Goal: Information Seeking & Learning: Learn about a topic

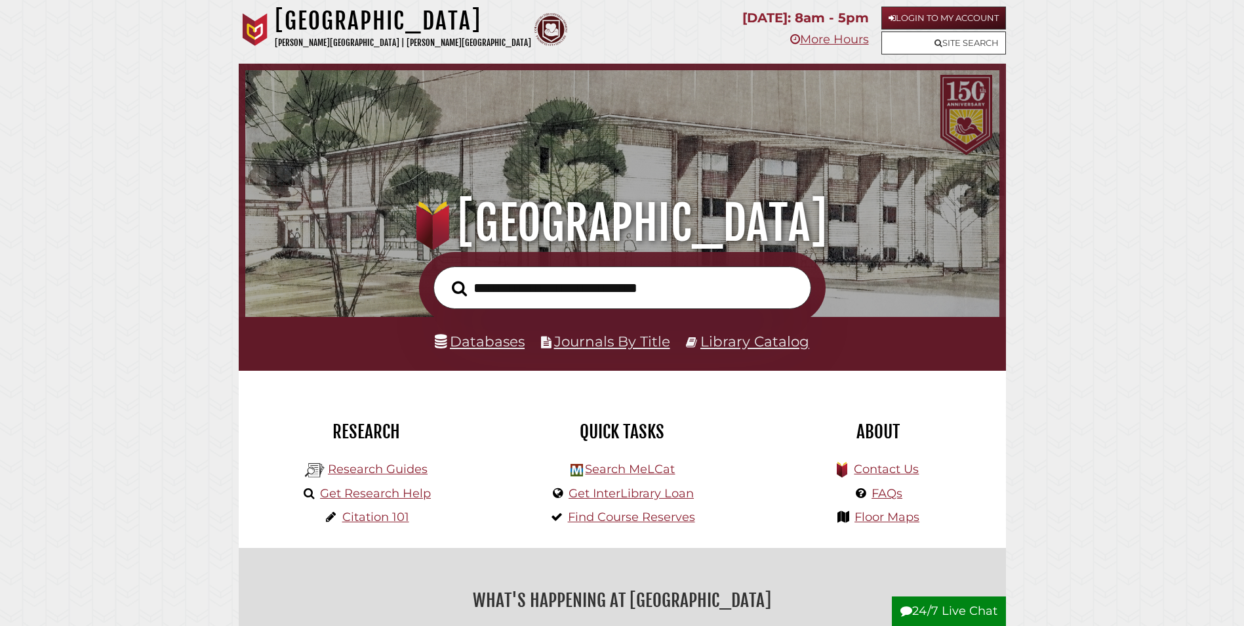
scroll to position [249, 748]
click at [486, 338] on link "Databases" at bounding box center [480, 341] width 90 height 17
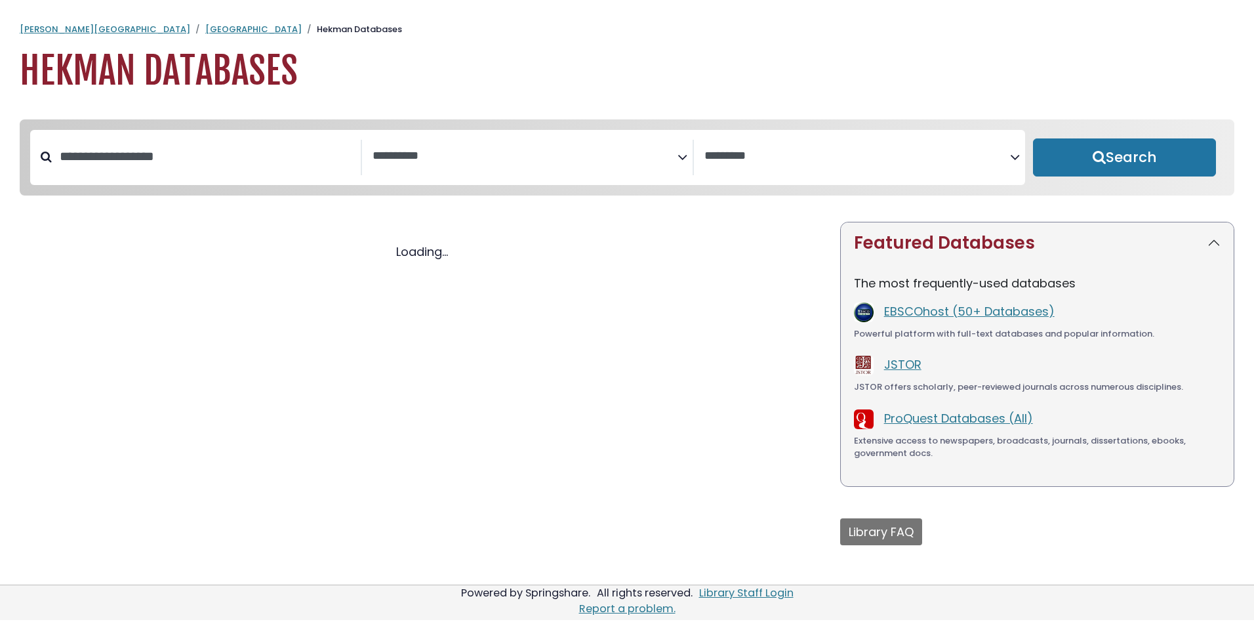
select select "Database Subject Filter"
select select "Database Vendors Filter"
select select "Database Subject Filter"
select select "Database Vendors Filter"
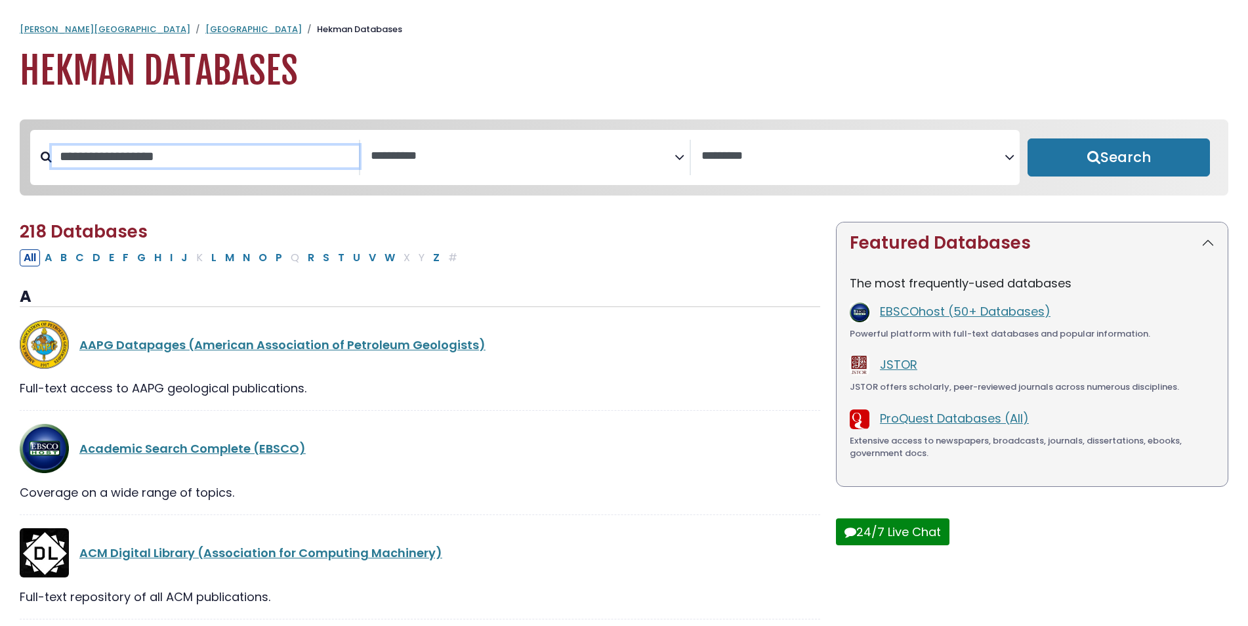
click at [208, 165] on input "Search database by title or keyword" at bounding box center [205, 157] width 307 height 22
type input "****"
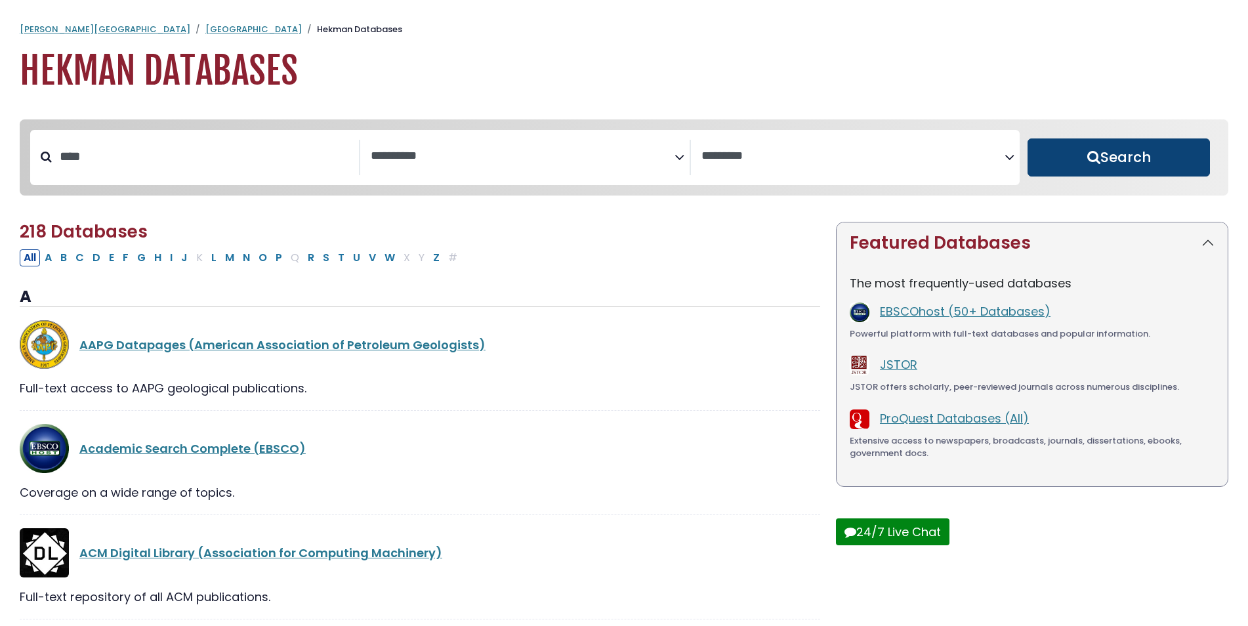
click at [1158, 161] on button "Search" at bounding box center [1118, 157] width 182 height 38
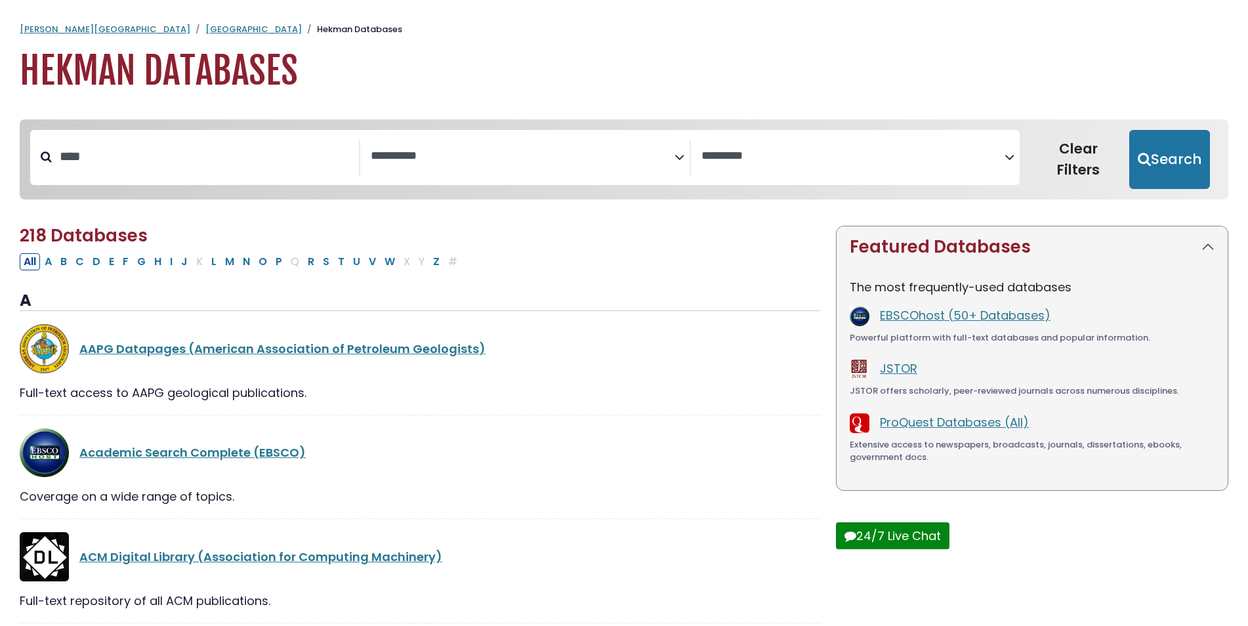
select select "Database Subject Filter"
select select "Database Vendors Filter"
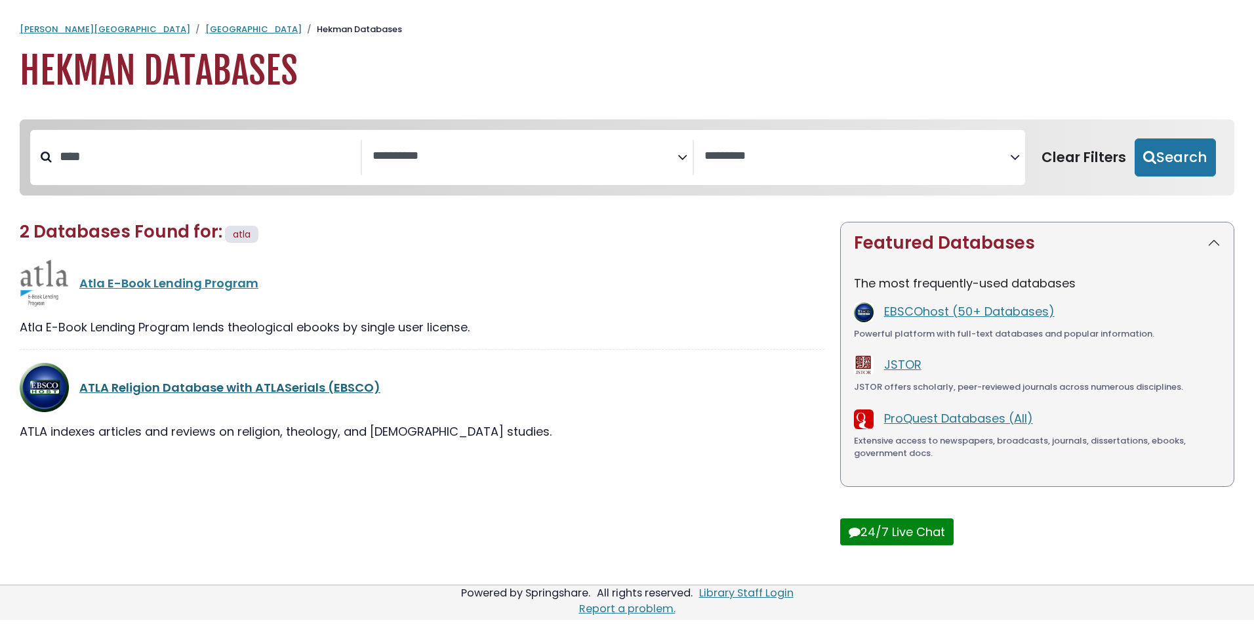
click at [279, 392] on link "ATLA Religion Database with ATLASerials (EBSCO)" at bounding box center [229, 387] width 301 height 16
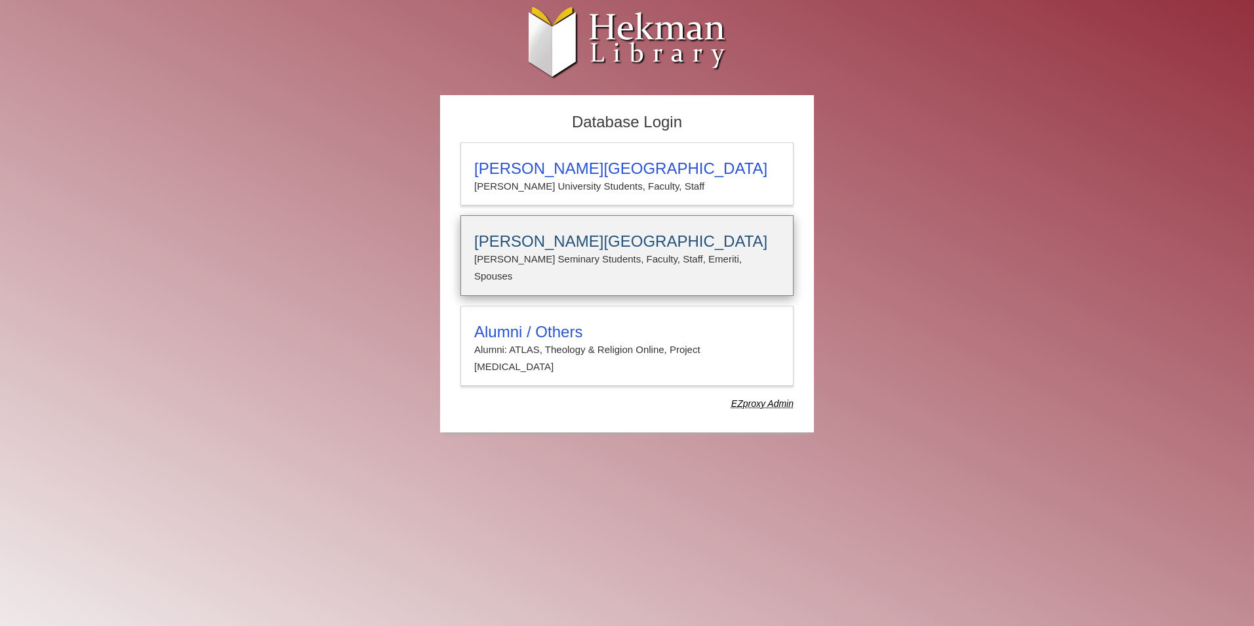
type input "**********"
click at [577, 247] on h3 "[PERSON_NAME][GEOGRAPHIC_DATA]" at bounding box center [627, 241] width 306 height 18
